Goal: Task Accomplishment & Management: Use online tool/utility

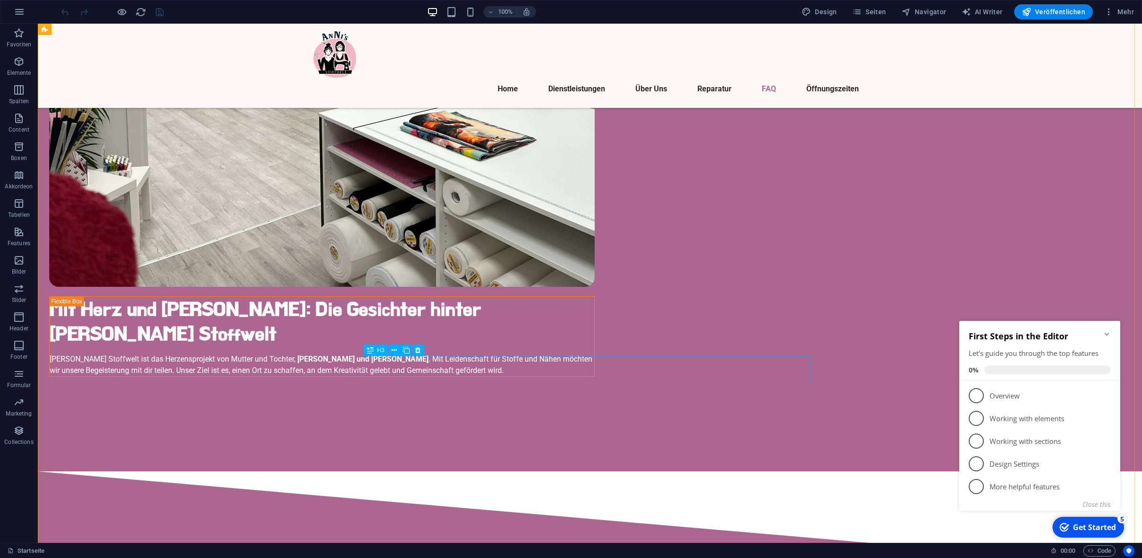
scroll to position [2367, 0]
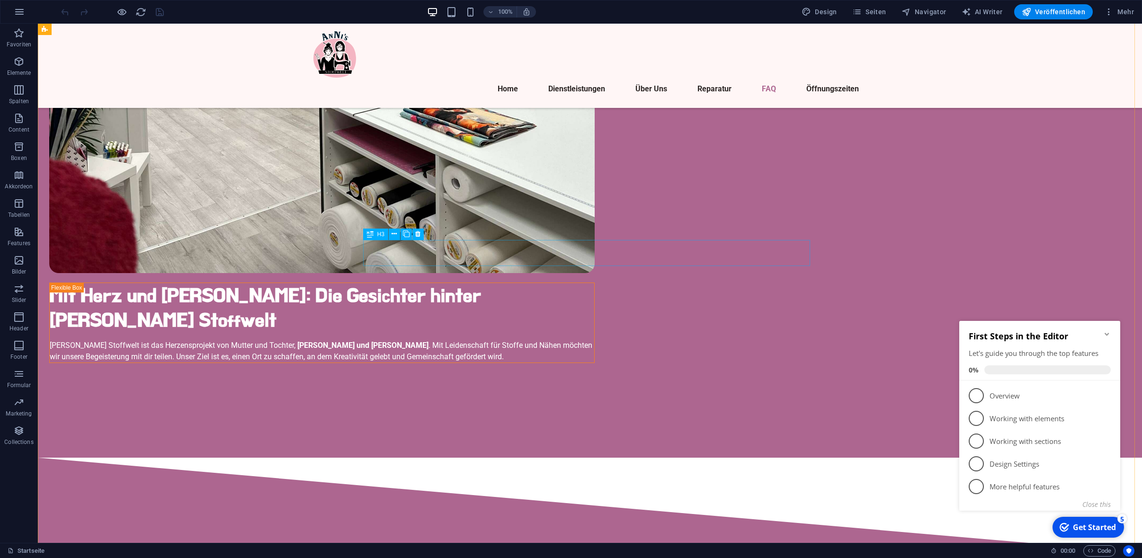
click at [417, 239] on icon at bounding box center [417, 234] width 5 height 10
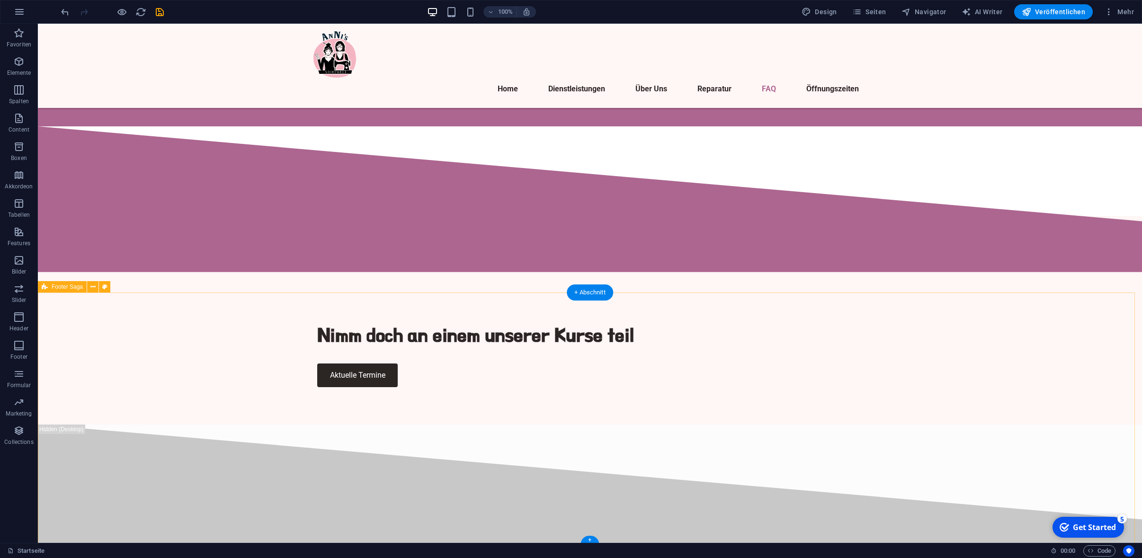
scroll to position [2700, 0]
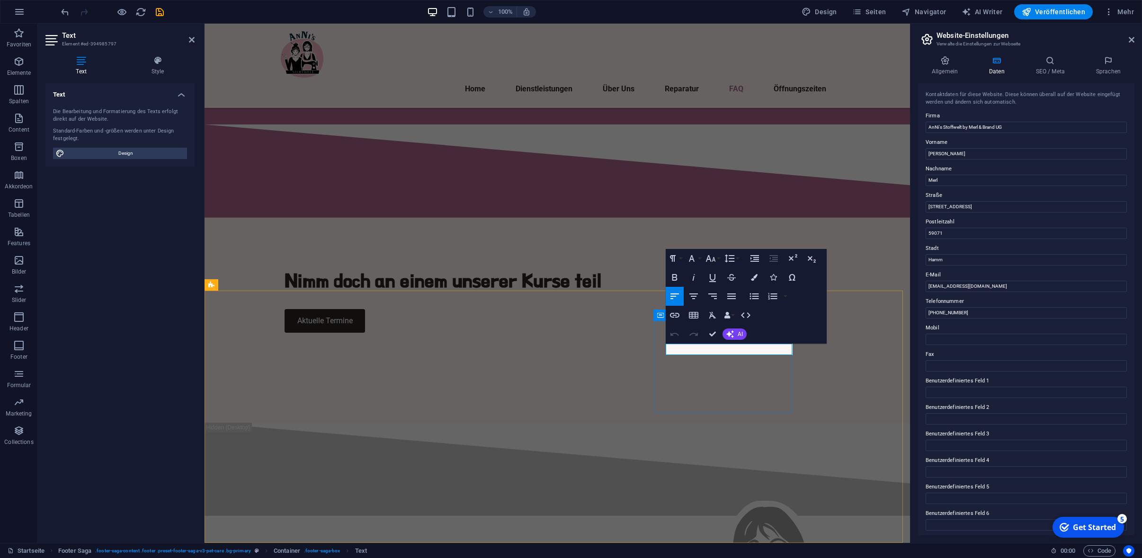
click at [751, 279] on icon "button" at bounding box center [754, 277] width 7 height 7
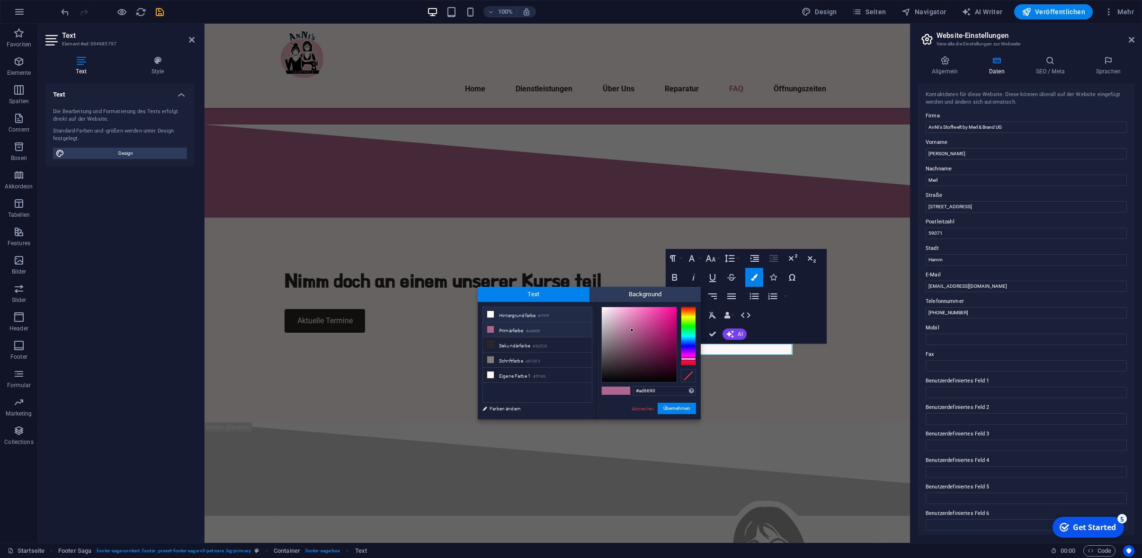
click at [506, 317] on li "Hintergrundfarbe #ffffff" at bounding box center [537, 314] width 109 height 15
type input "#ffffff"
click at [673, 409] on button "Übernehmen" at bounding box center [676, 408] width 38 height 11
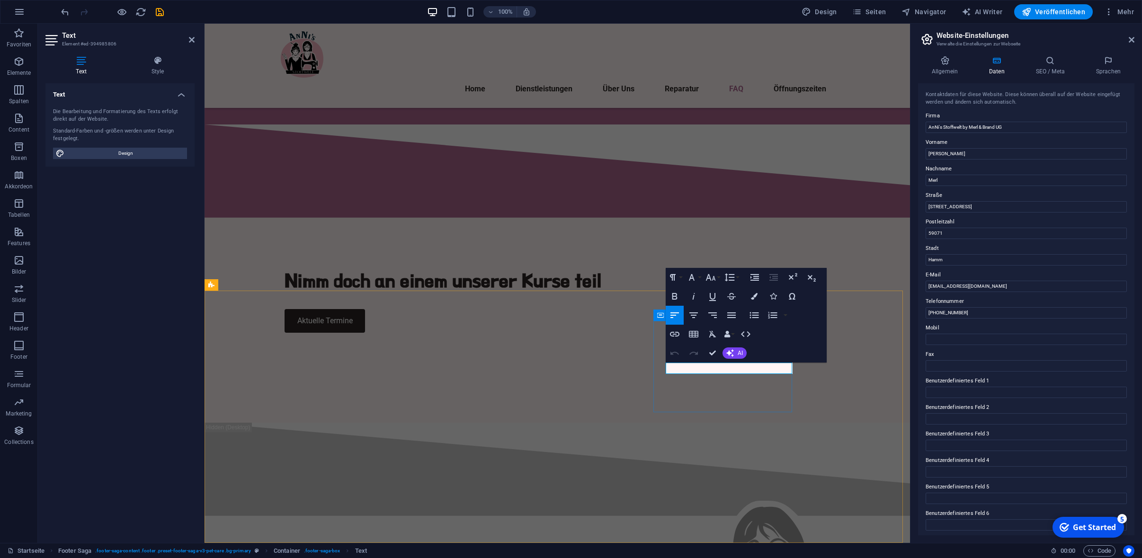
click at [749, 297] on button "Colors" at bounding box center [754, 296] width 18 height 19
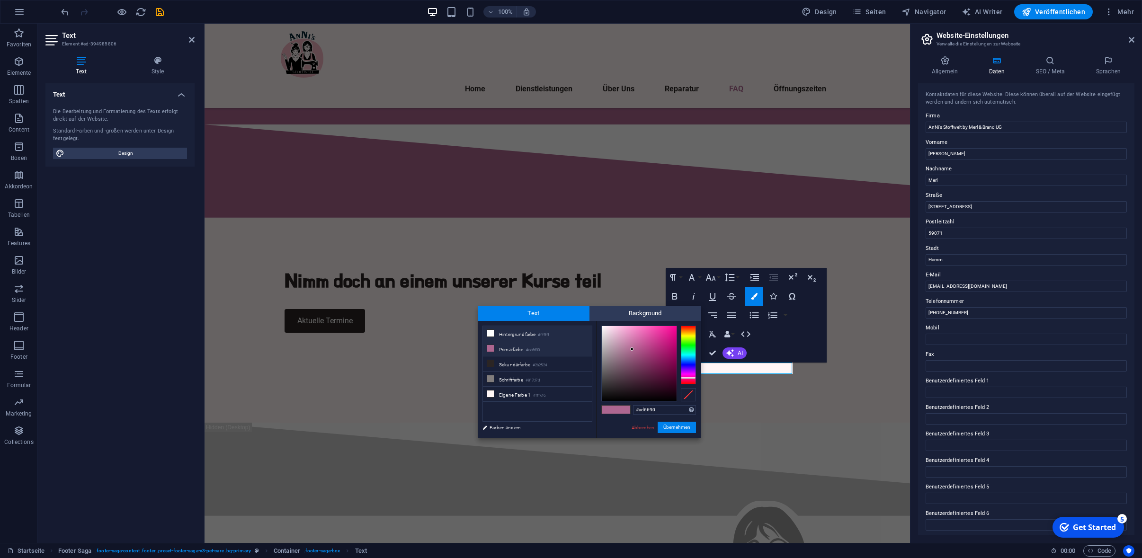
click at [542, 330] on li "Hintergrundfarbe #ffffff" at bounding box center [537, 333] width 109 height 15
type input "#ffffff"
click at [681, 429] on button "Übernehmen" at bounding box center [676, 427] width 38 height 11
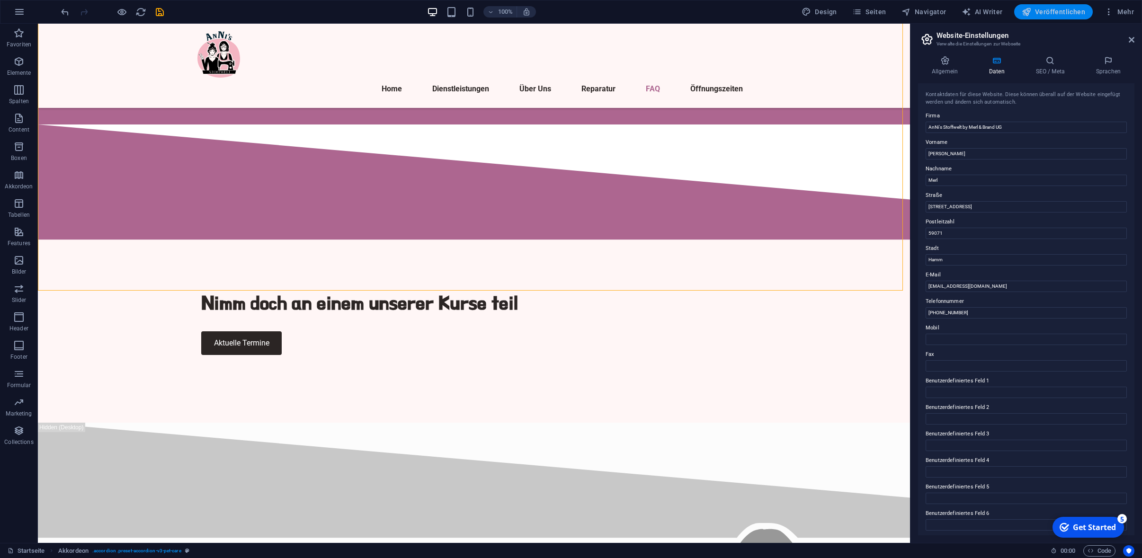
click at [1064, 16] on span "Veröffentlichen" at bounding box center [1052, 11] width 63 height 9
